Goal: Task Accomplishment & Management: Complete application form

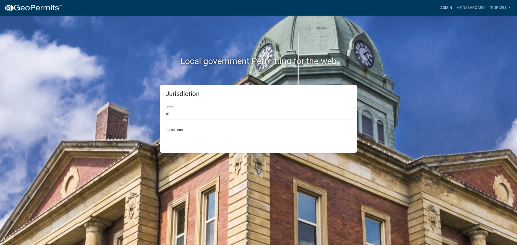
click at [448, 9] on link "Admin" at bounding box center [446, 8] width 16 height 10
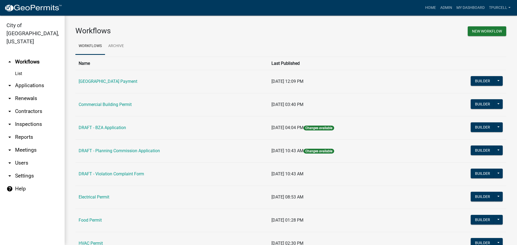
click at [30, 79] on link "arrow_drop_down Applications" at bounding box center [32, 85] width 65 height 13
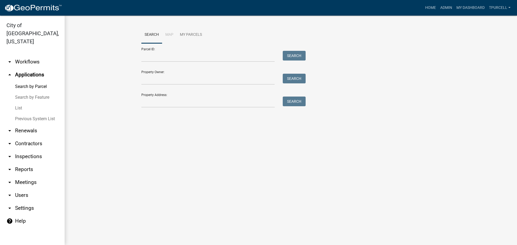
click at [22, 103] on link "List" at bounding box center [32, 108] width 65 height 11
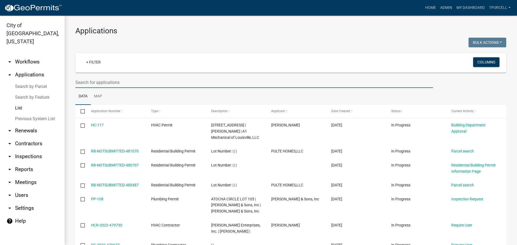
click at [90, 82] on input "text" at bounding box center [254, 82] width 358 height 11
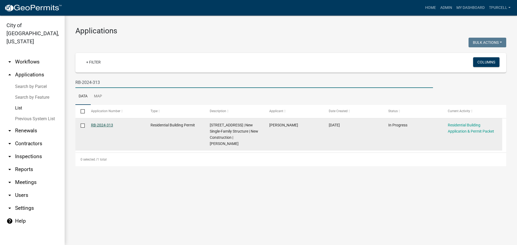
type input "RB-2024-313"
click at [107, 125] on link "RB-2024-313" at bounding box center [102, 125] width 22 height 4
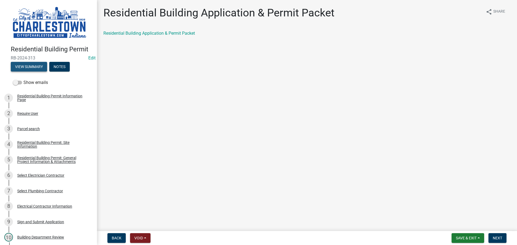
click at [38, 64] on button "View Summary" at bounding box center [29, 67] width 36 height 10
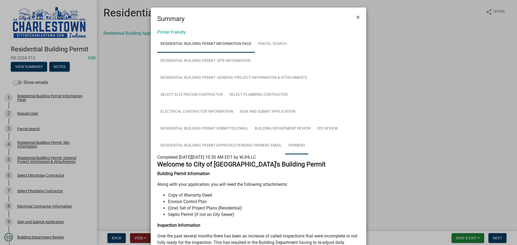
click at [292, 145] on link "Payment" at bounding box center [296, 145] width 23 height 17
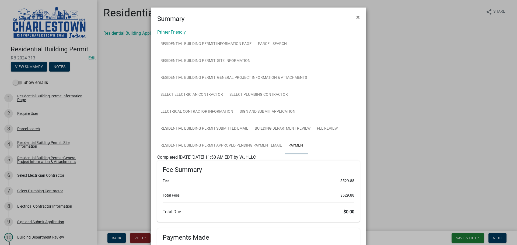
click at [420, 86] on ngb-modal-window "Summary × Printer Friendly Residential Building Permit Information Page Parcel …" at bounding box center [258, 122] width 517 height 245
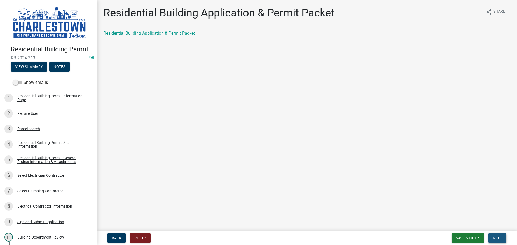
click at [499, 234] on button "Next" at bounding box center [497, 238] width 18 height 10
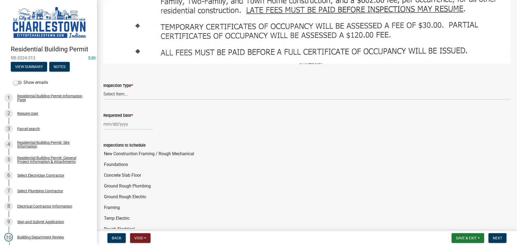
scroll to position [862, 0]
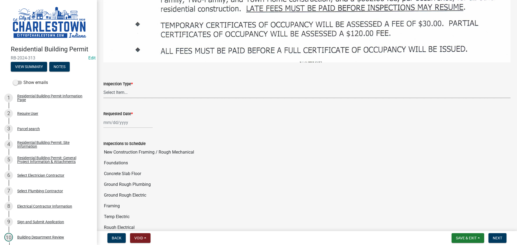
click at [118, 87] on select "Select Item... New Construction Framing / Rough Mechanical Foundations Concrete…" at bounding box center [306, 92] width 407 height 11
click at [103, 87] on select "Select Item... New Construction Framing / Rough Mechanical Foundations Concrete…" at bounding box center [306, 92] width 407 height 11
select select "40292404-57e9-4ff2-a1c3-fc4300ca9abd"
select select "9"
select select "2025"
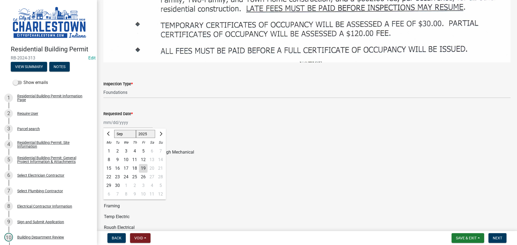
click at [119, 117] on div "[PERSON_NAME] Feb Mar Apr [PERSON_NAME][DATE] Sep [DATE] 1526 1527 1528 1529 15…" at bounding box center [127, 122] width 49 height 11
click at [113, 130] on div at bounding box center [108, 134] width 11 height 9
click at [109, 173] on div "22" at bounding box center [108, 177] width 9 height 9
type input "[DATE]"
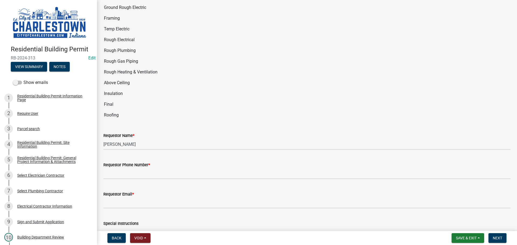
scroll to position [1050, 0]
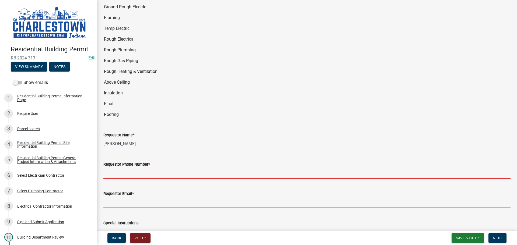
click at [133, 168] on input "Requestor Phone Number *" at bounding box center [306, 173] width 407 height 11
type input "5025233650"
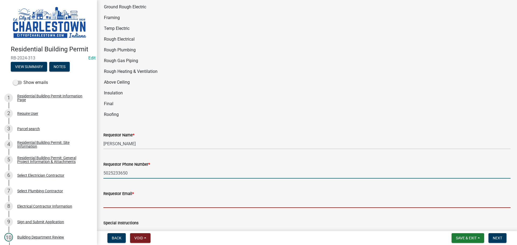
type input "[EMAIL_ADDRESS][DOMAIN_NAME]"
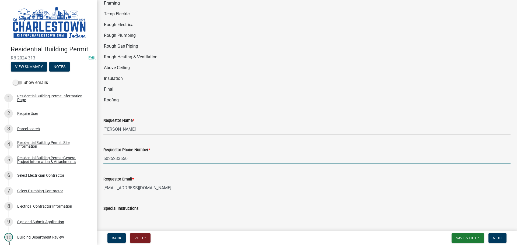
scroll to position [1077, 0]
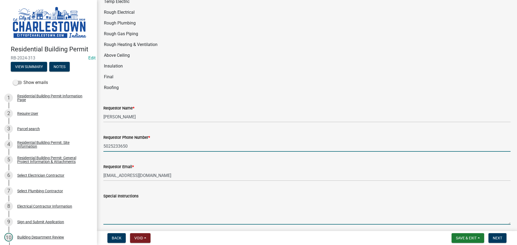
click at [123, 200] on textarea "Special Instructions" at bounding box center [306, 212] width 407 height 25
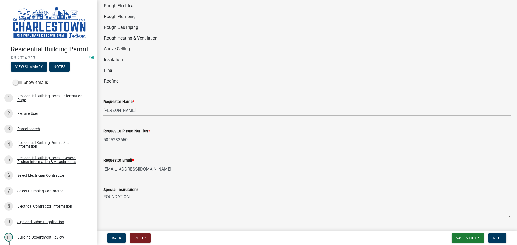
scroll to position [1089, 0]
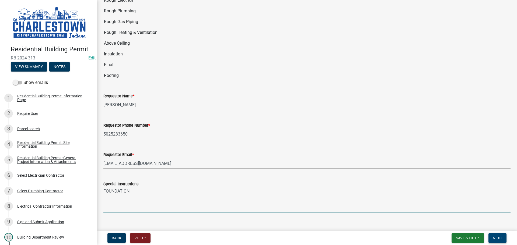
type textarea "FOUNDATION"
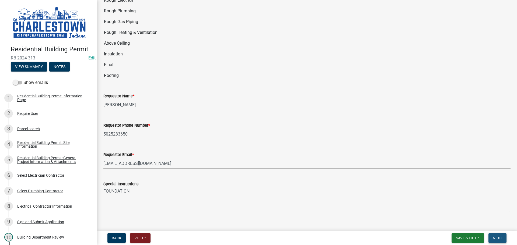
click at [498, 236] on span "Next" at bounding box center [497, 238] width 9 height 4
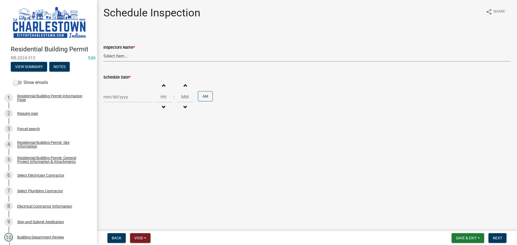
click at [114, 55] on select "Select Item... [PERSON_NAME] ([PERSON_NAME]) [PERSON_NAME] ([PERSON_NAME]) [PER…" at bounding box center [306, 56] width 407 height 11
select select "5e7fec97-ed40-4524-aec0-88a39420d27a"
click at [103, 51] on select "Select Item... [PERSON_NAME] ([PERSON_NAME]) [PERSON_NAME] ([PERSON_NAME]) [PER…" at bounding box center [306, 56] width 407 height 11
click at [114, 95] on div at bounding box center [127, 97] width 49 height 11
select select "9"
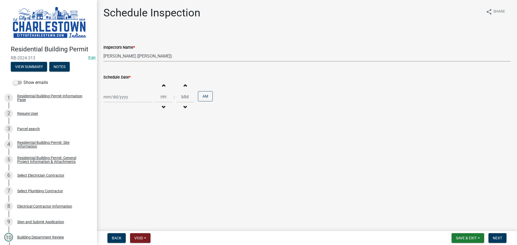
select select "2025"
click at [109, 151] on div "22" at bounding box center [108, 151] width 9 height 9
type input "[DATE]"
click at [162, 87] on span "button" at bounding box center [163, 85] width 3 height 4
type input "01"
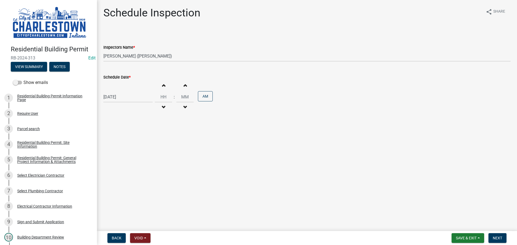
type input "00"
click at [162, 86] on span "button" at bounding box center [163, 85] width 3 height 4
type input "02"
click at [184, 85] on span "button" at bounding box center [185, 85] width 3 height 4
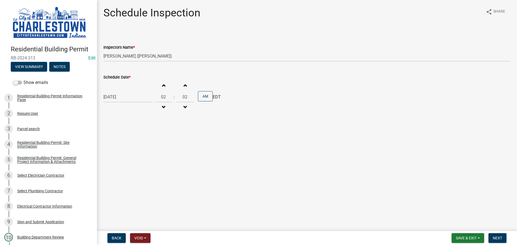
click at [184, 85] on span "button" at bounding box center [185, 85] width 3 height 4
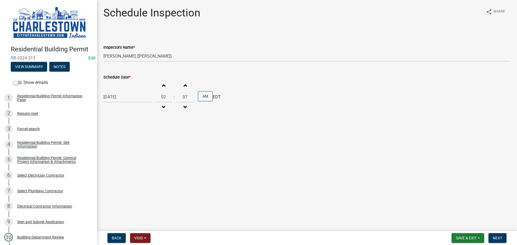
click at [184, 85] on span "button" at bounding box center [185, 85] width 3 height 4
click at [184, 86] on span "button" at bounding box center [185, 85] width 3 height 4
click at [181, 86] on button "Increment minutes" at bounding box center [184, 86] width 11 height 10
click at [180, 85] on button "Increment minutes" at bounding box center [184, 86] width 11 height 10
click at [181, 85] on button "Increment minutes" at bounding box center [184, 86] width 11 height 10
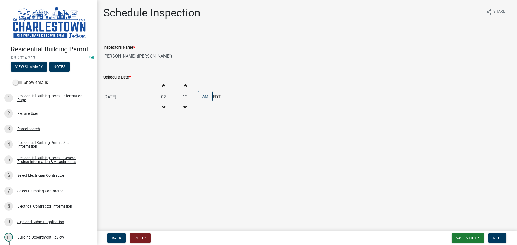
click at [182, 85] on button "Increment minutes" at bounding box center [184, 86] width 11 height 10
click at [181, 85] on button "Increment minutes" at bounding box center [184, 86] width 11 height 10
click at [181, 84] on button "Increment minutes" at bounding box center [184, 86] width 11 height 10
click at [180, 84] on button "Increment minutes" at bounding box center [184, 86] width 11 height 10
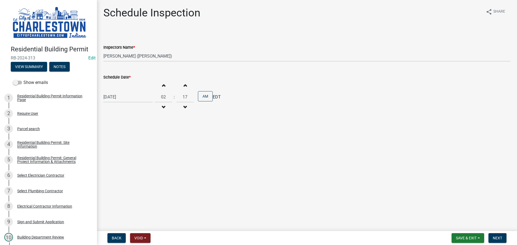
click at [180, 84] on button "Increment minutes" at bounding box center [184, 86] width 11 height 10
click at [181, 84] on button "Increment minutes" at bounding box center [184, 86] width 11 height 10
click at [180, 85] on button "Increment minutes" at bounding box center [184, 86] width 11 height 10
click at [180, 86] on button "Increment minutes" at bounding box center [184, 86] width 11 height 10
click at [180, 85] on button "Increment minutes" at bounding box center [184, 86] width 11 height 10
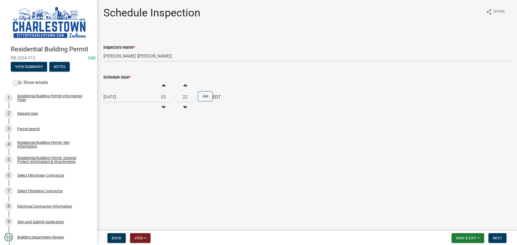
click at [180, 86] on button "Increment minutes" at bounding box center [184, 86] width 11 height 10
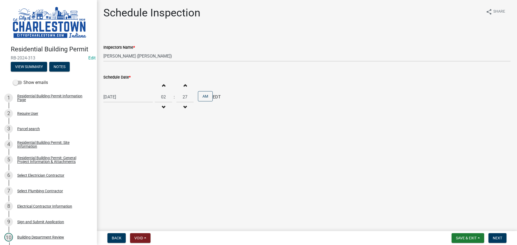
click at [180, 86] on button "Increment minutes" at bounding box center [184, 86] width 11 height 10
type input "30"
drag, startPoint x: 207, startPoint y: 98, endPoint x: 201, endPoint y: 100, distance: 6.3
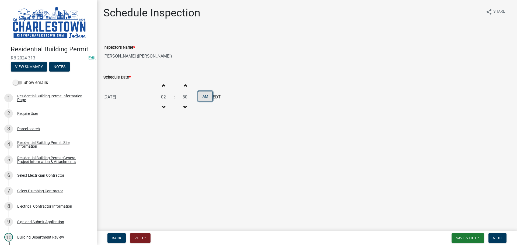
click at [207, 98] on button "AM" at bounding box center [205, 96] width 15 height 10
click at [205, 99] on button "PM" at bounding box center [205, 96] width 15 height 10
click at [207, 97] on button "AM" at bounding box center [205, 96] width 15 height 10
click at [497, 240] on span "Next" at bounding box center [497, 238] width 9 height 4
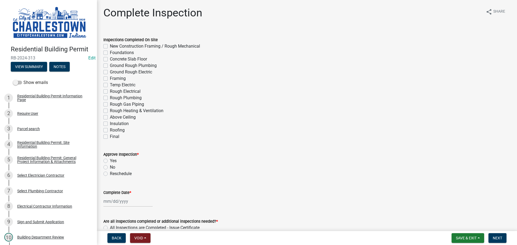
click at [110, 52] on label "Foundations" at bounding box center [122, 53] width 24 height 6
click at [110, 52] on input "Foundations" at bounding box center [112, 52] width 4 height 4
checkbox input "true"
checkbox input "false"
checkbox input "true"
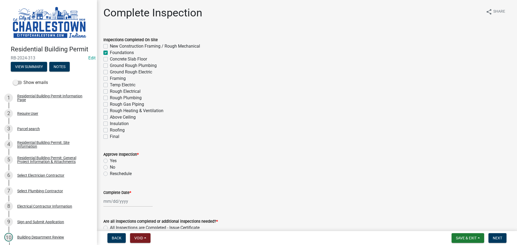
checkbox input "false"
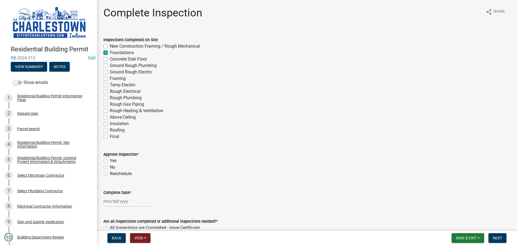
checkbox input "false"
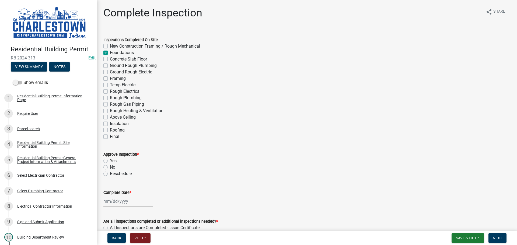
checkbox input "false"
click at [458, 239] on span "Save & Exit" at bounding box center [466, 238] width 21 height 4
click at [452, 224] on button "Save & Exit" at bounding box center [462, 224] width 43 height 13
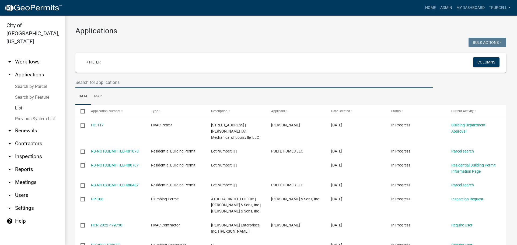
click at [99, 83] on input "text" at bounding box center [254, 82] width 358 height 11
type input "2"
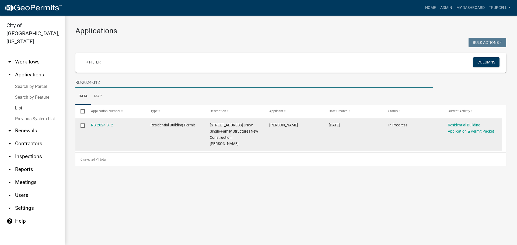
type input "RB-2024-312"
click at [93, 122] on datatable-body-cell "RB-2024-312" at bounding box center [116, 134] width 60 height 32
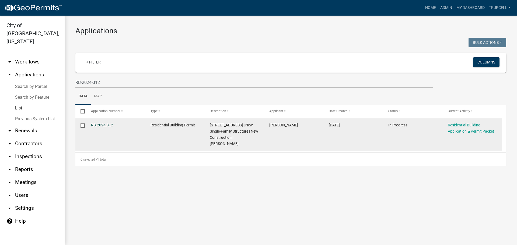
click at [98, 125] on link "RB-2024-312" at bounding box center [102, 125] width 22 height 4
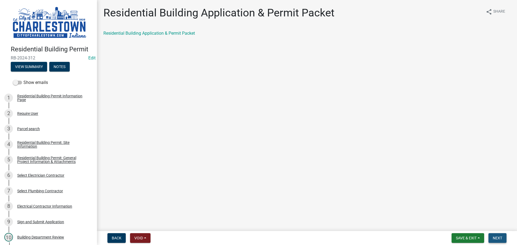
click at [501, 235] on button "Next" at bounding box center [497, 238] width 18 height 10
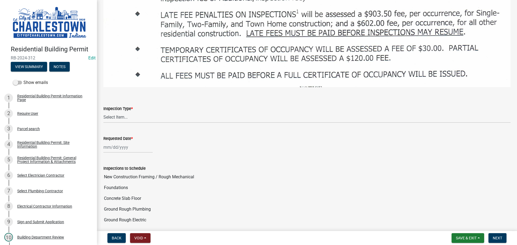
scroll to position [862, 0]
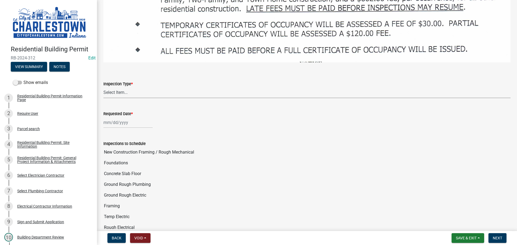
click at [124, 87] on select "Select Item... New Construction Framing / Rough Mechanical Foundations Concrete…" at bounding box center [306, 92] width 407 height 11
click at [103, 87] on select "Select Item... New Construction Framing / Rough Mechanical Foundations Concrete…" at bounding box center [306, 92] width 407 height 11
select select "40292404-57e9-4ff2-a1c3-fc4300ca9abd"
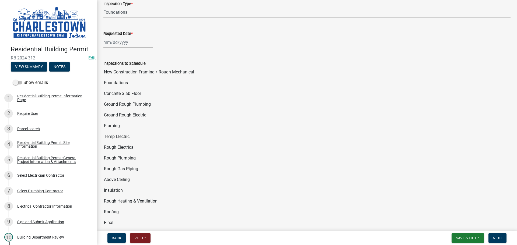
scroll to position [942, 0]
select select "9"
select select "2025"
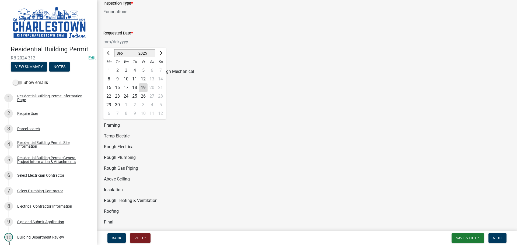
click at [119, 36] on div "[PERSON_NAME] Feb Mar Apr [PERSON_NAME][DATE] Sep [DATE] 1526 1527 1528 1529 15…" at bounding box center [127, 41] width 49 height 11
click at [159, 92] on div "22 23 24 25 26 27 28" at bounding box center [134, 96] width 62 height 9
click at [109, 92] on div "22" at bounding box center [108, 96] width 9 height 9
type input "[DATE]"
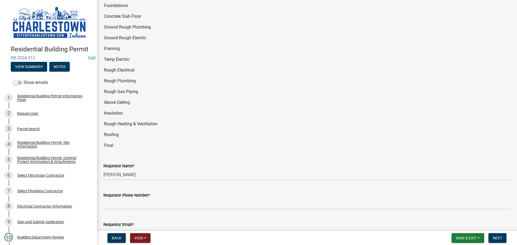
scroll to position [1050, 0]
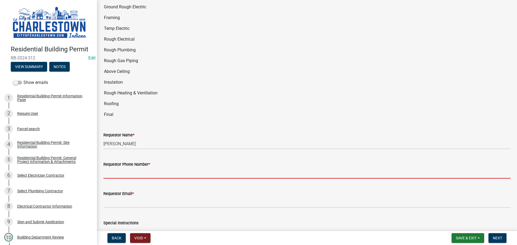
click at [117, 168] on input "Requestor Phone Number *" at bounding box center [306, 173] width 407 height 11
type input "5025233650"
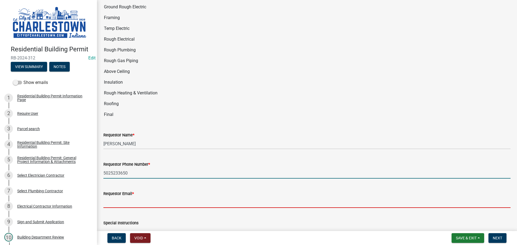
type input "[EMAIL_ADDRESS][DOMAIN_NAME]"
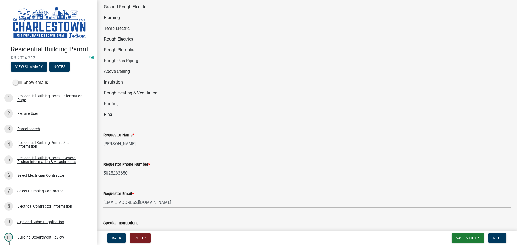
click at [133, 226] on textarea "Special Instructions" at bounding box center [306, 238] width 407 height 25
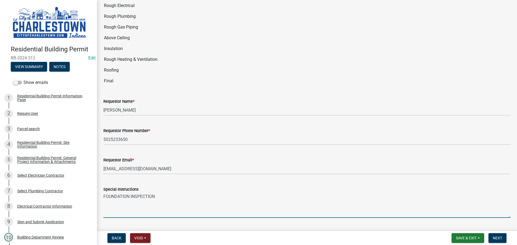
scroll to position [1089, 0]
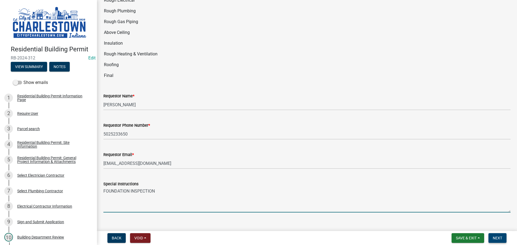
type textarea "FOUNDATION INSPECTION"
click at [496, 237] on span "Next" at bounding box center [497, 238] width 9 height 4
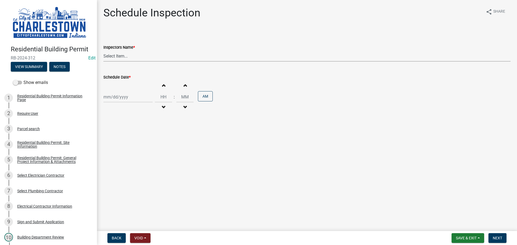
click at [117, 59] on select "Select Item... [PERSON_NAME] ([PERSON_NAME]) [PERSON_NAME] ([PERSON_NAME]) [PER…" at bounding box center [306, 56] width 407 height 11
click at [103, 51] on select "Select Item... [PERSON_NAME] ([PERSON_NAME]) [PERSON_NAME] ([PERSON_NAME]) [PER…" at bounding box center [306, 56] width 407 height 11
click at [123, 55] on select "Select Item... [PERSON_NAME] ([PERSON_NAME]) [PERSON_NAME] ([PERSON_NAME]) [PER…" at bounding box center [306, 56] width 407 height 11
select select "5e7fec97-ed40-4524-aec0-88a39420d27a"
click at [103, 51] on select "Select Item... [PERSON_NAME] ([PERSON_NAME]) [PERSON_NAME] ([PERSON_NAME]) [PER…" at bounding box center [306, 56] width 407 height 11
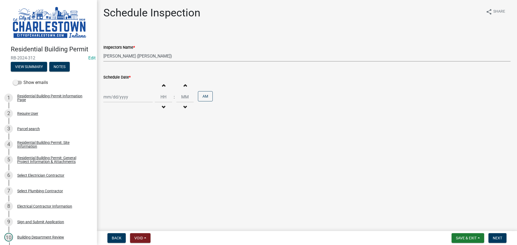
click at [121, 97] on div at bounding box center [127, 97] width 49 height 11
select select "9"
select select "2025"
click at [108, 152] on div "22" at bounding box center [108, 151] width 9 height 9
type input "[DATE]"
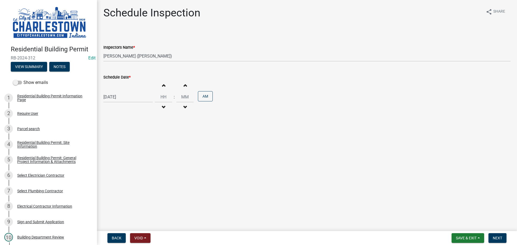
click at [162, 87] on span "button" at bounding box center [163, 85] width 3 height 4
type input "01"
type input "00"
click at [162, 87] on span "button" at bounding box center [163, 85] width 3 height 4
type input "02"
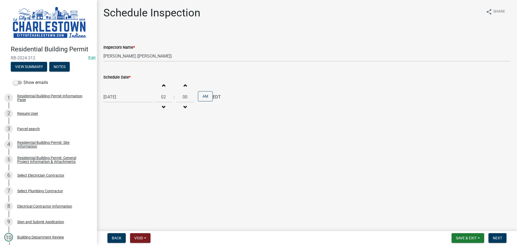
click at [184, 85] on span "button" at bounding box center [185, 85] width 3 height 4
click at [184, 85] on button "Increment minutes" at bounding box center [184, 86] width 11 height 10
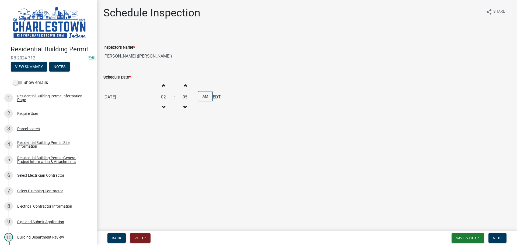
click at [184, 85] on button "Increment minutes" at bounding box center [184, 86] width 11 height 10
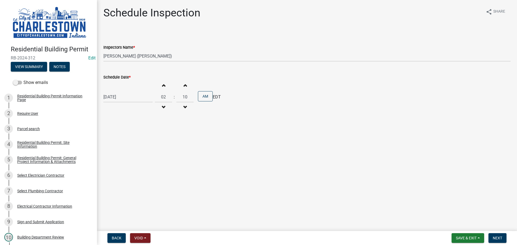
click at [184, 85] on button "Increment minutes" at bounding box center [184, 86] width 11 height 10
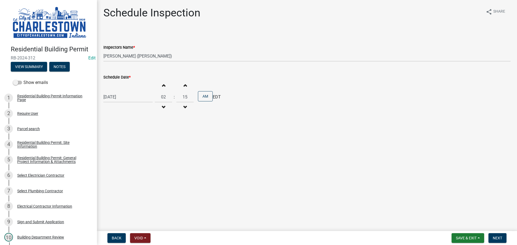
click at [184, 84] on button "Increment minutes" at bounding box center [184, 86] width 11 height 10
click at [185, 83] on button "Increment minutes" at bounding box center [184, 86] width 11 height 10
click at [184, 83] on button "Increment minutes" at bounding box center [184, 86] width 11 height 10
click at [184, 82] on button "Increment minutes" at bounding box center [184, 86] width 11 height 10
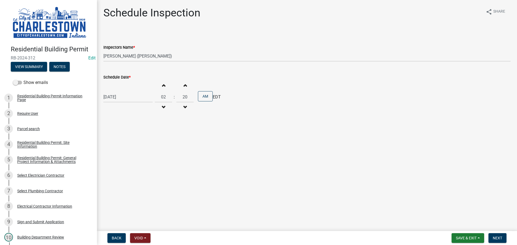
click at [184, 82] on button "Increment minutes" at bounding box center [184, 86] width 11 height 10
click at [185, 82] on button "Increment minutes" at bounding box center [184, 86] width 11 height 10
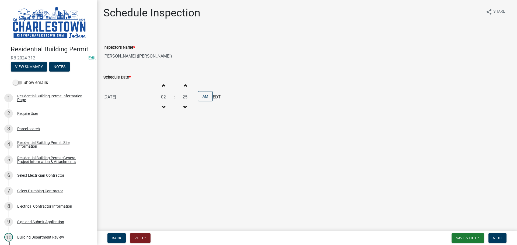
click at [185, 82] on button "Increment minutes" at bounding box center [184, 86] width 11 height 10
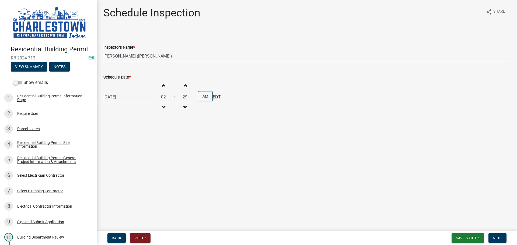
type input "30"
click at [498, 241] on button "Next" at bounding box center [497, 238] width 18 height 10
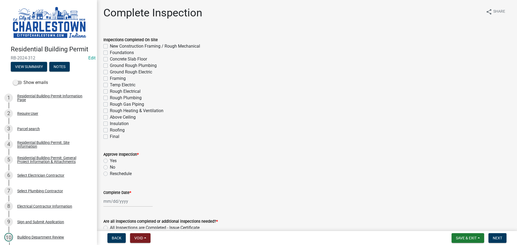
click at [110, 52] on label "Foundations" at bounding box center [122, 53] width 24 height 6
click at [110, 52] on input "Foundations" at bounding box center [112, 52] width 4 height 4
checkbox input "true"
checkbox input "false"
checkbox input "true"
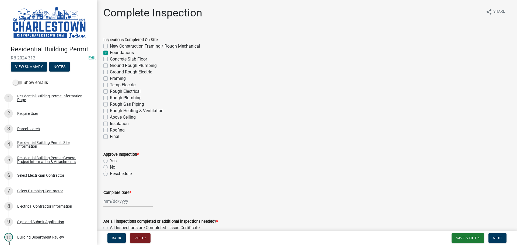
checkbox input "false"
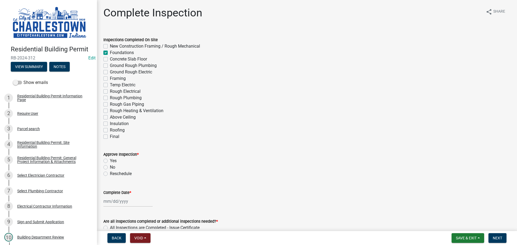
checkbox input "false"
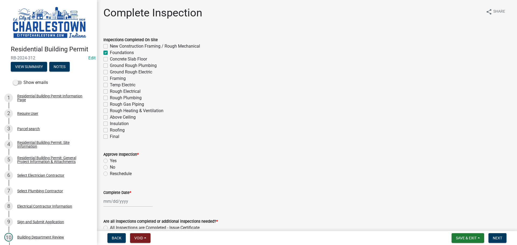
checkbox input "false"
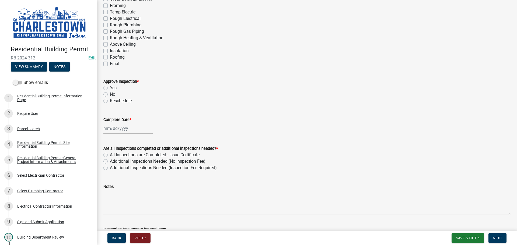
scroll to position [81, 0]
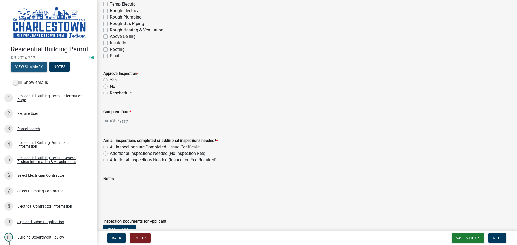
click at [34, 63] on button "View Summary" at bounding box center [29, 67] width 36 height 10
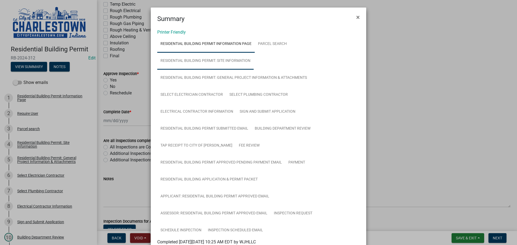
click at [235, 60] on link "Residential Building Permit: Site Information" at bounding box center [205, 61] width 96 height 17
drag, startPoint x: 233, startPoint y: 59, endPoint x: 231, endPoint y: 61, distance: 2.9
click at [233, 59] on link "Residential Building Permit: Site Information" at bounding box center [205, 61] width 96 height 17
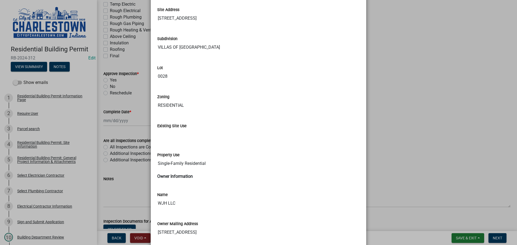
scroll to position [293, 0]
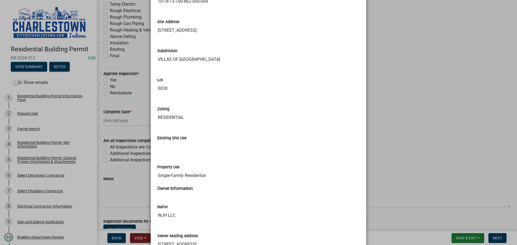
click at [466, 237] on ngb-modal-window "Summary × Printer Friendly Residential Building Permit Information Page Parcel …" at bounding box center [258, 122] width 517 height 245
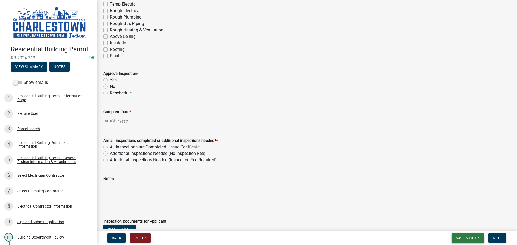
click at [467, 237] on span "Save & Exit" at bounding box center [466, 238] width 21 height 4
click at [463, 223] on button "Save & Exit" at bounding box center [462, 224] width 43 height 13
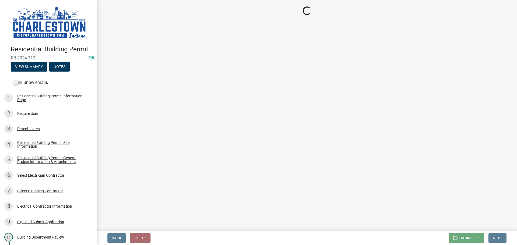
scroll to position [0, 0]
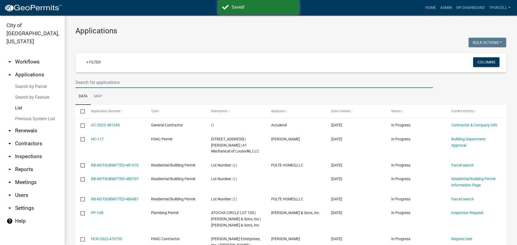
click at [99, 84] on input "text" at bounding box center [254, 82] width 358 height 11
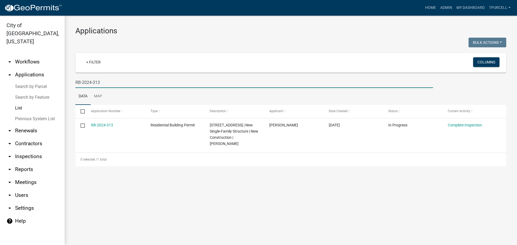
drag, startPoint x: 105, startPoint y: 83, endPoint x: 108, endPoint y: 80, distance: 4.2
click at [105, 83] on input "RB-2024-313" at bounding box center [254, 82] width 358 height 11
type input "R"
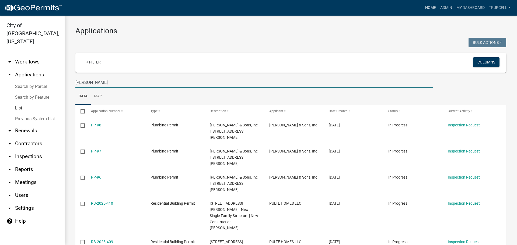
type input "[PERSON_NAME]"
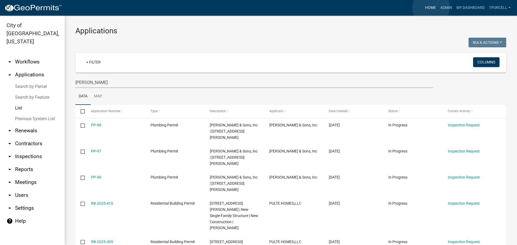
click at [431, 8] on link "Home" at bounding box center [430, 8] width 15 height 10
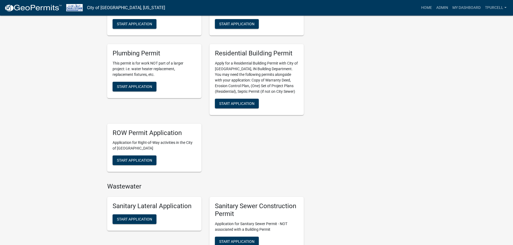
scroll to position [162, 0]
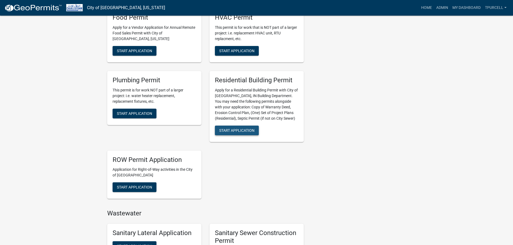
click at [239, 129] on span "Start Application" at bounding box center [236, 130] width 35 height 4
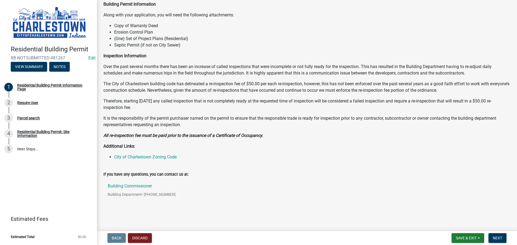
scroll to position [43, 0]
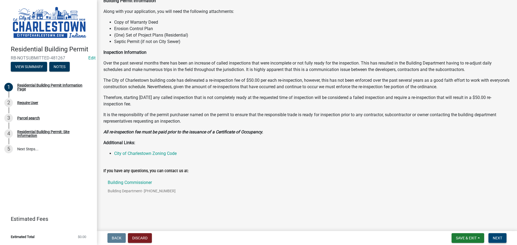
click at [498, 236] on span "Next" at bounding box center [497, 238] width 9 height 4
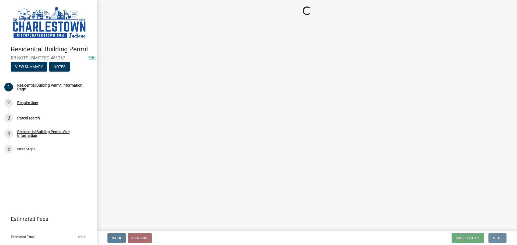
scroll to position [0, 0]
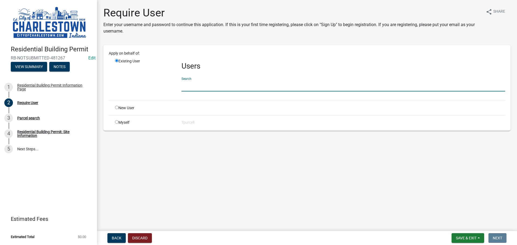
click at [198, 85] on input "text" at bounding box center [343, 86] width 324 height 11
type input "pulte"
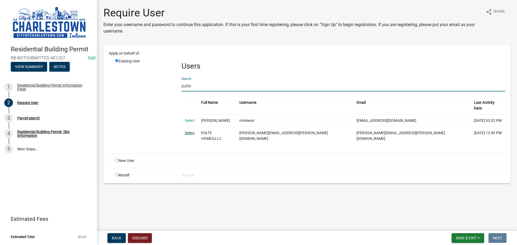
click at [193, 131] on link "Select" at bounding box center [190, 133] width 10 height 4
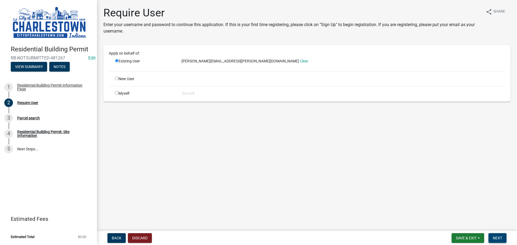
click at [498, 236] on span "Next" at bounding box center [497, 238] width 9 height 4
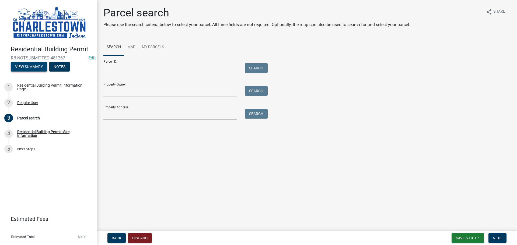
click at [36, 68] on button "View Summary" at bounding box center [29, 67] width 36 height 10
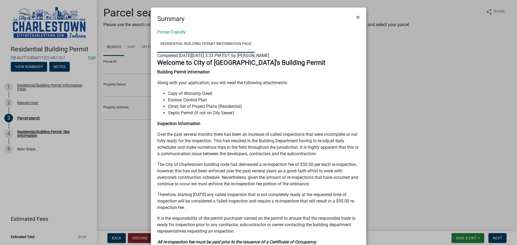
drag, startPoint x: 379, startPoint y: 69, endPoint x: 382, endPoint y: 69, distance: 3.0
click at [381, 69] on ngb-modal-window "Summary × Printer Friendly Residential Building Permit Information Page Complet…" at bounding box center [258, 122] width 517 height 245
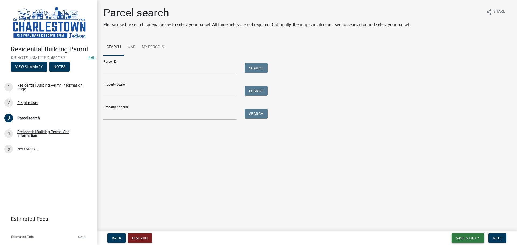
click at [460, 236] on span "Save & Exit" at bounding box center [466, 238] width 21 height 4
click at [458, 228] on button "Save & Exit" at bounding box center [462, 224] width 43 height 13
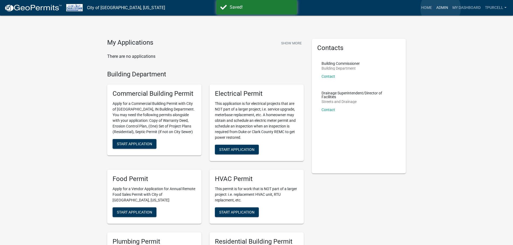
click at [440, 8] on link "Admin" at bounding box center [442, 8] width 16 height 10
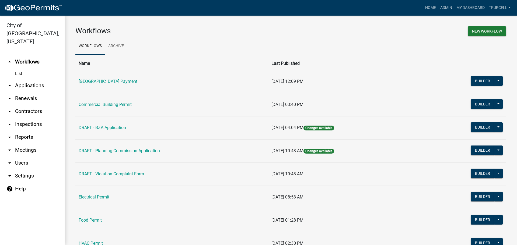
click at [37, 79] on link "arrow_drop_down Applications" at bounding box center [32, 85] width 65 height 13
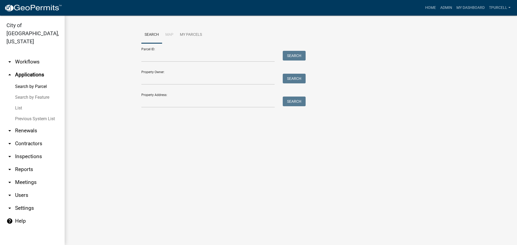
click at [21, 103] on link "List" at bounding box center [32, 108] width 65 height 11
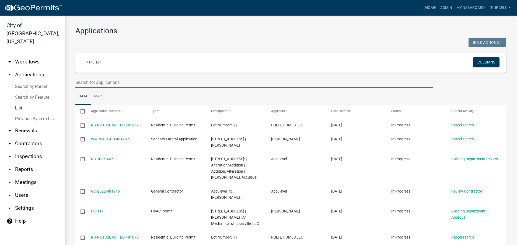
click at [112, 83] on input "text" at bounding box center [254, 82] width 358 height 11
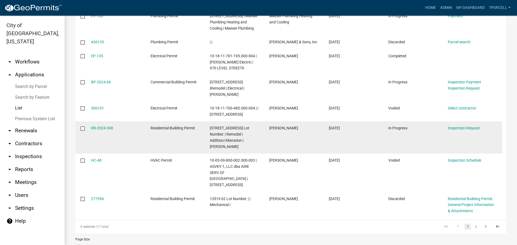
scroll to position [135, 0]
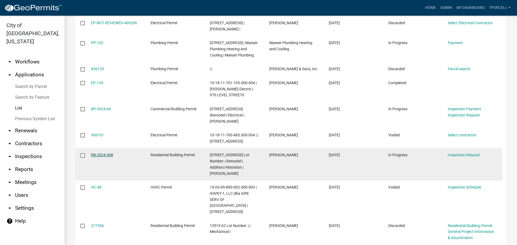
type input "135"
click at [106, 153] on link "RB-2024-308" at bounding box center [102, 155] width 22 height 4
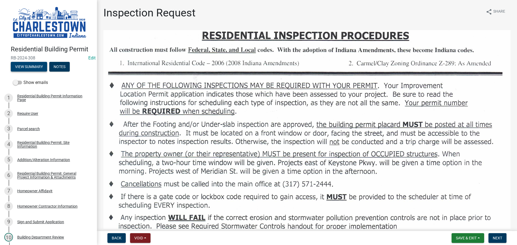
click at [33, 65] on button "View Summary" at bounding box center [29, 67] width 36 height 10
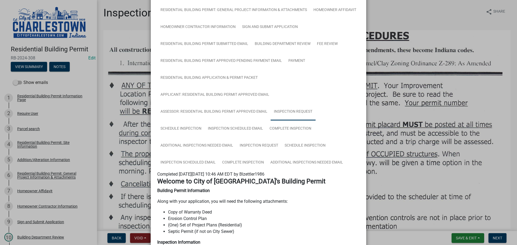
scroll to position [81, 0]
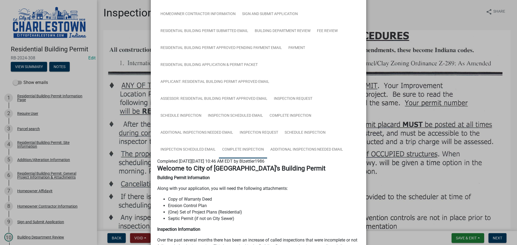
click at [248, 148] on link "Complete Inspection" at bounding box center [243, 149] width 48 height 17
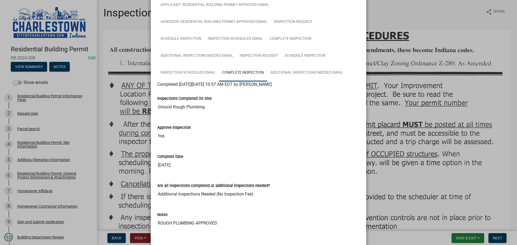
scroll to position [185, 0]
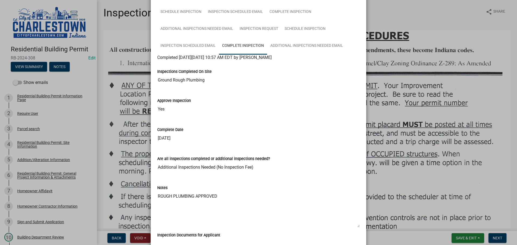
click at [51, 92] on ngb-modal-window "Summary × Printer Friendly Residential Building Permit Information Page Parcel …" at bounding box center [258, 122] width 517 height 245
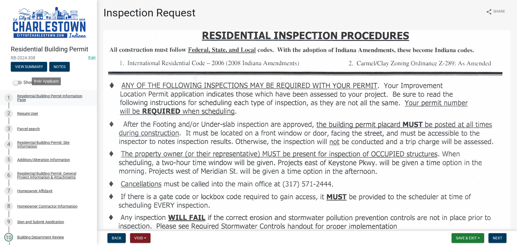
click at [51, 94] on div "Residential Building Permit Information Page" at bounding box center [52, 98] width 71 height 8
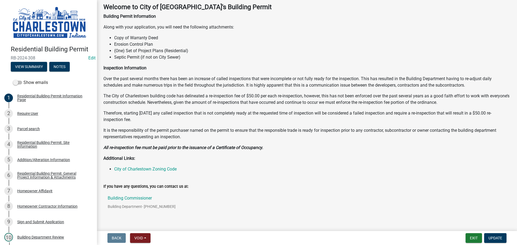
scroll to position [43, 0]
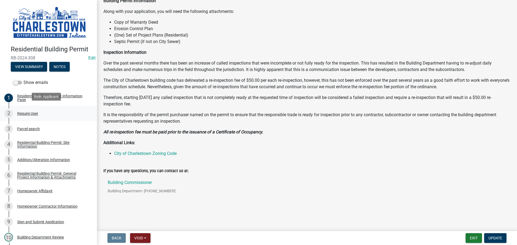
click at [35, 112] on div "Require User" at bounding box center [27, 114] width 21 height 4
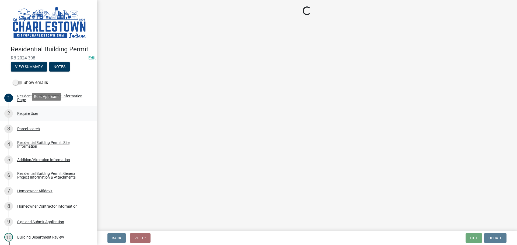
scroll to position [0, 0]
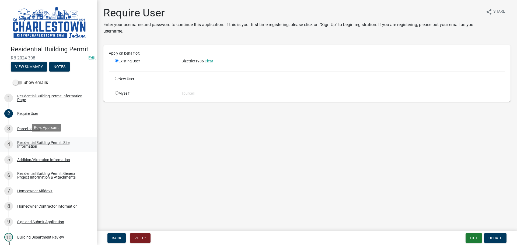
click at [35, 142] on div "Residential Building Permit: Site Information" at bounding box center [52, 145] width 71 height 8
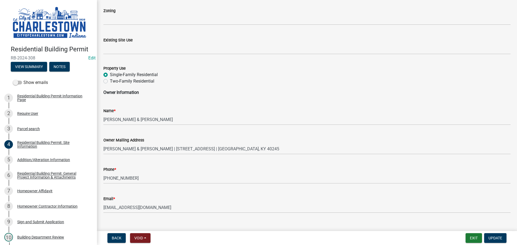
scroll to position [186, 0]
